Goal: Information Seeking & Learning: Check status

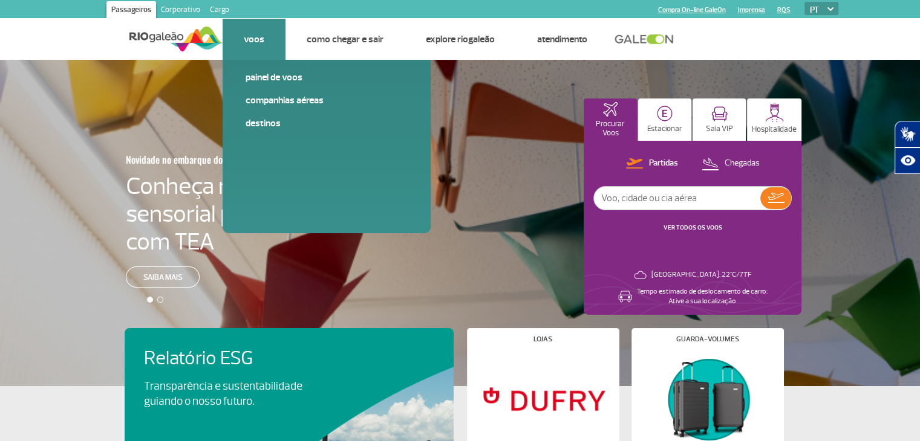
click at [256, 41] on link "Voos" at bounding box center [254, 39] width 21 height 12
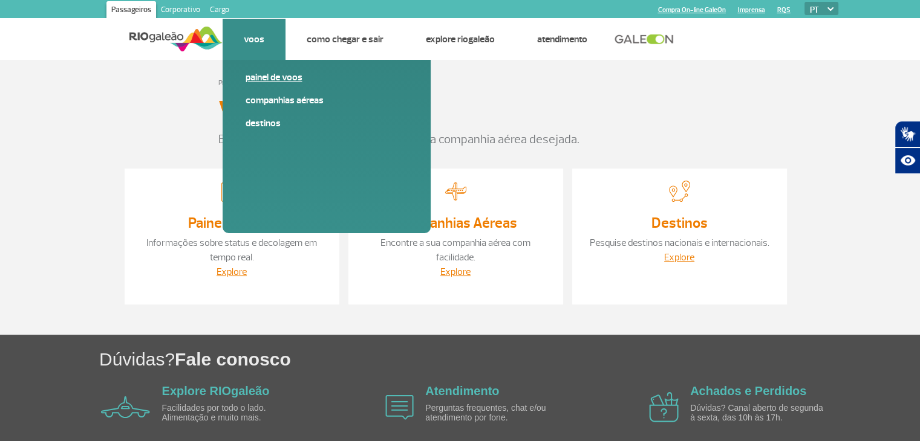
click at [253, 80] on link "Painel de voos" at bounding box center [327, 77] width 162 height 13
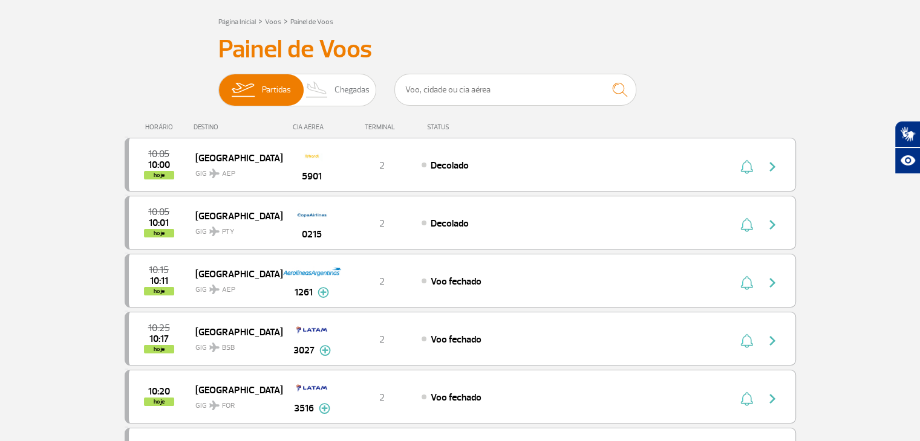
scroll to position [121, 0]
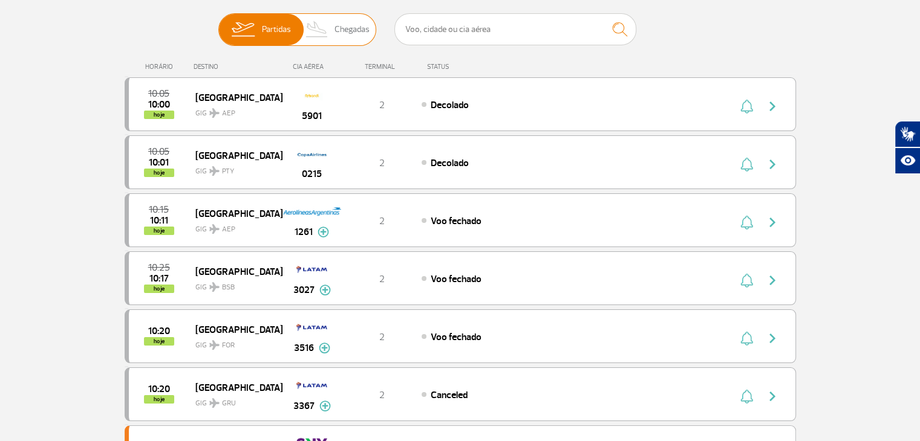
click at [352, 32] on span "Chegadas" at bounding box center [351, 29] width 35 height 31
click at [218, 24] on input "Partidas Chegadas" at bounding box center [218, 24] width 0 height 0
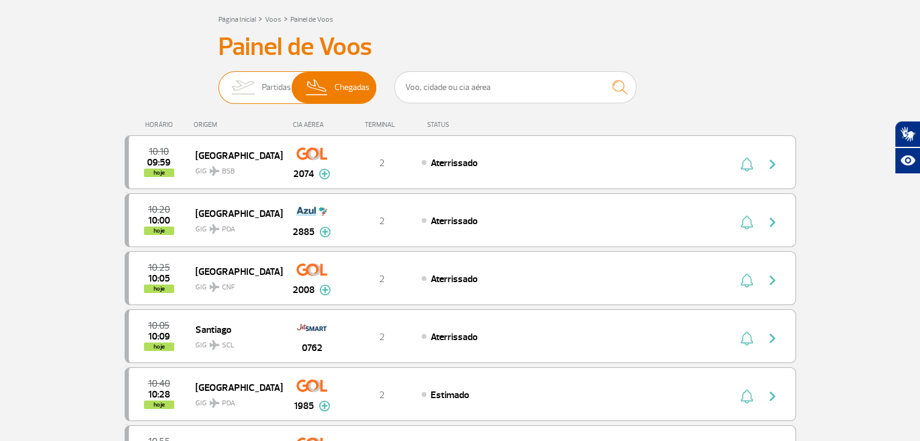
scroll to position [60, 0]
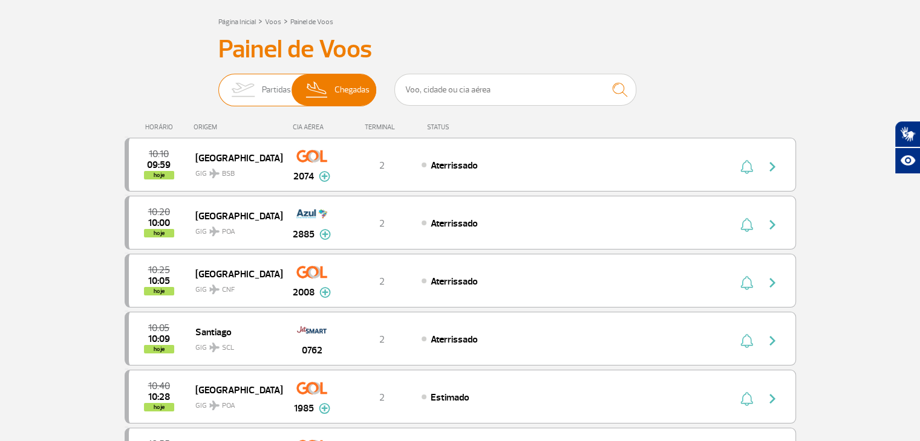
click at [281, 88] on span "Partidas" at bounding box center [276, 89] width 29 height 31
click at [218, 84] on input "Partidas Chegadas" at bounding box center [218, 84] width 0 height 0
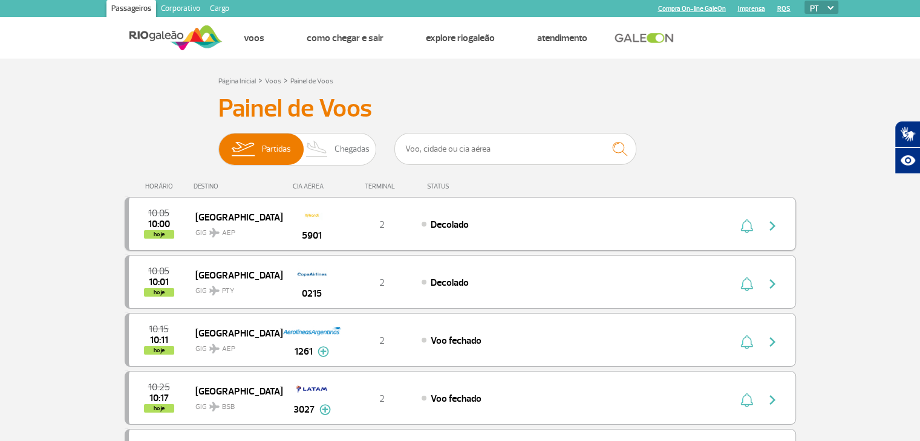
scroll to position [0, 0]
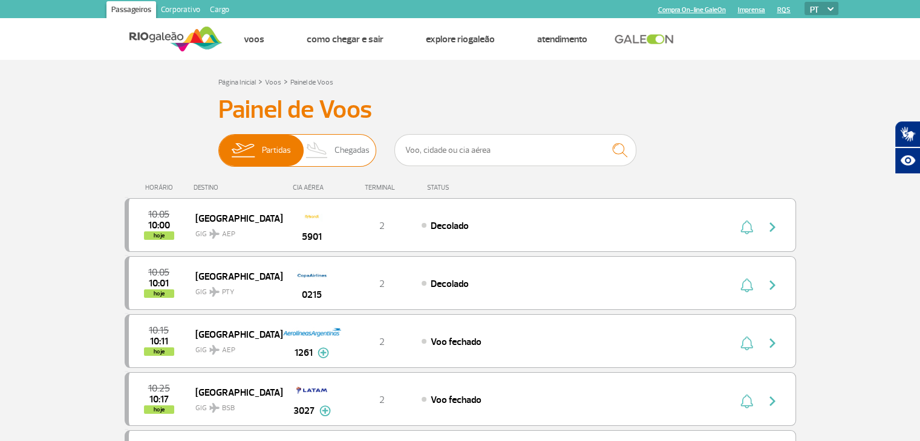
click at [345, 148] on span "Chegadas" at bounding box center [351, 150] width 35 height 31
click at [218, 145] on input "Partidas Chegadas" at bounding box center [218, 145] width 0 height 0
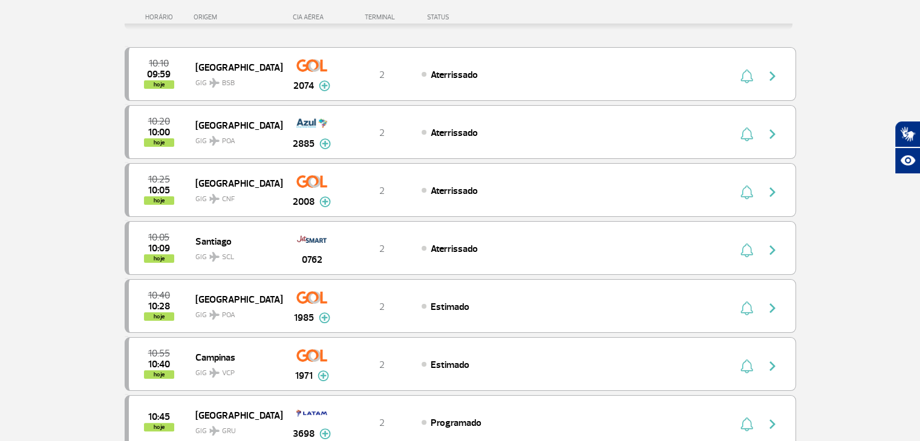
scroll to position [181, 0]
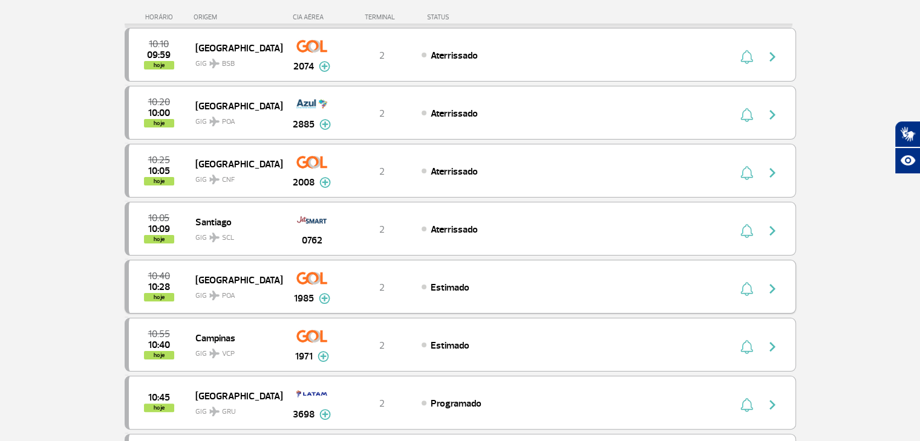
click at [322, 298] on img at bounding box center [324, 298] width 11 height 11
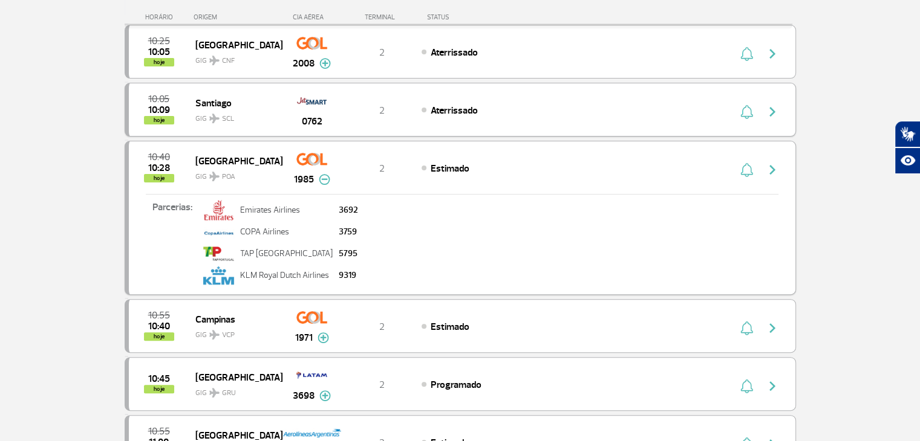
scroll to position [302, 0]
